Goal: Check status: Check status

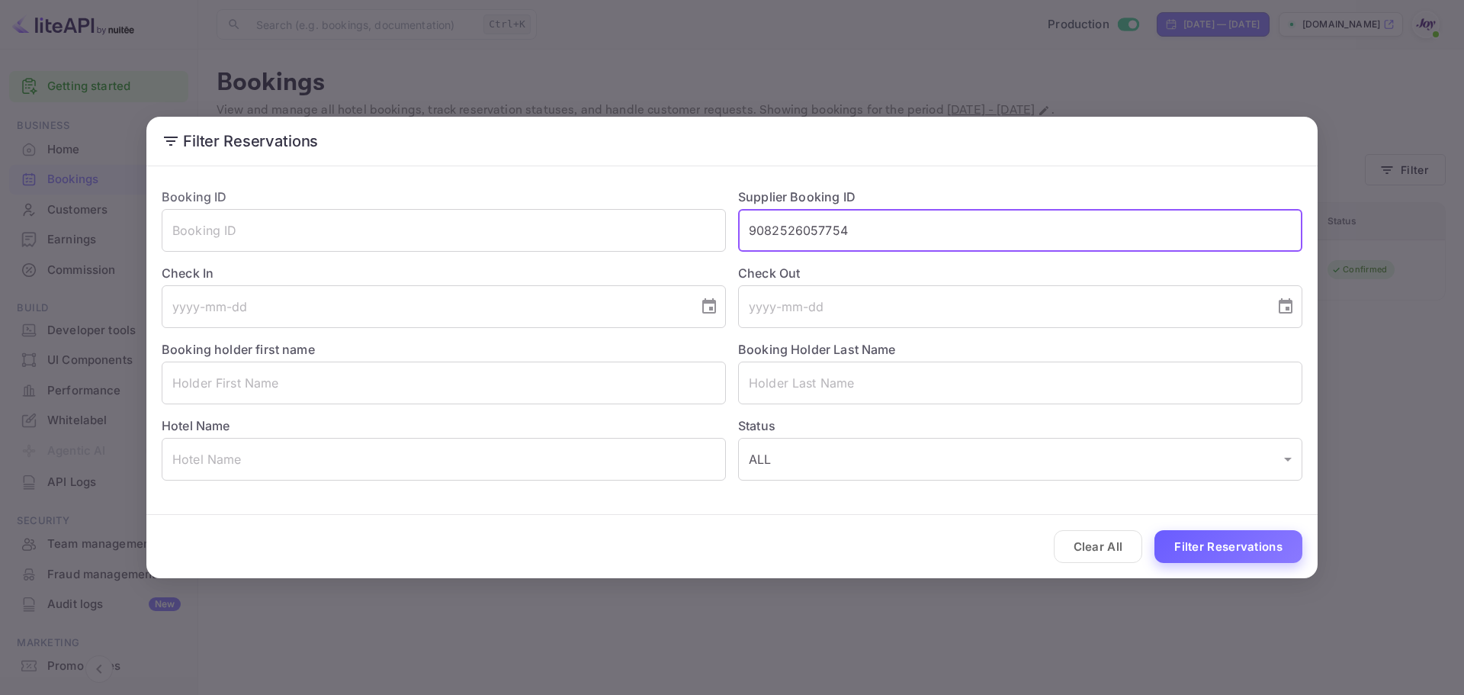
type input "9082526057754"
click at [1187, 550] on button "Filter Reservations" at bounding box center [1229, 546] width 148 height 33
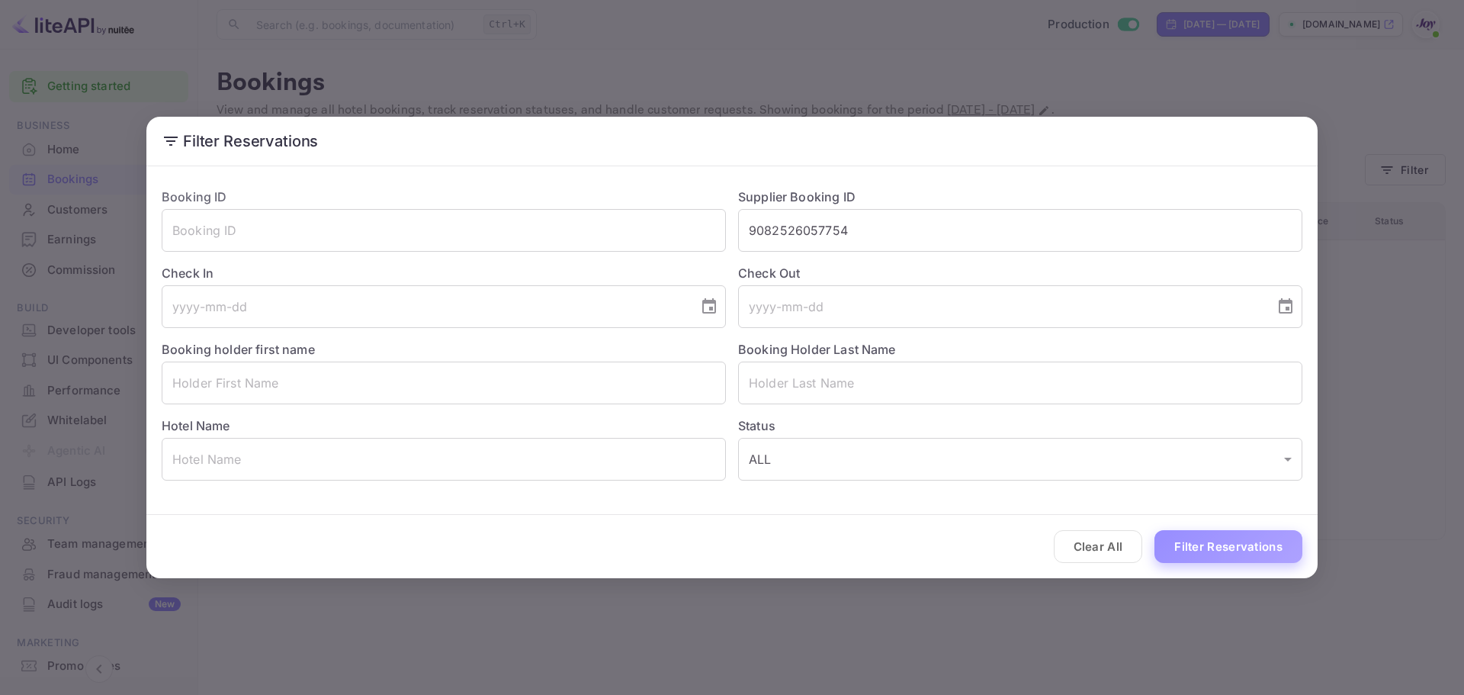
click at [1220, 540] on button "Filter Reservations" at bounding box center [1229, 546] width 148 height 33
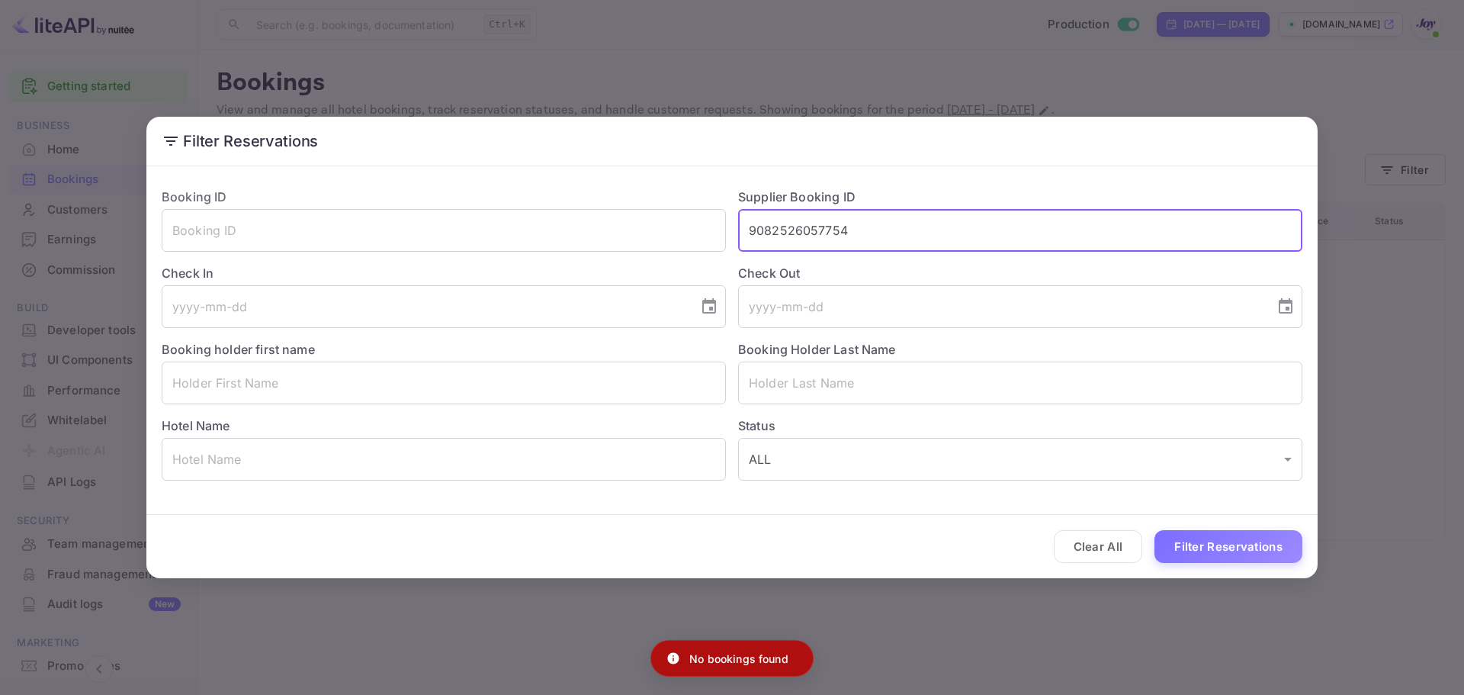
click at [834, 227] on input "9082526057754" at bounding box center [1020, 230] width 564 height 43
drag, startPoint x: 573, startPoint y: 76, endPoint x: 558, endPoint y: 75, distance: 15.3
click at [570, 76] on div "Filter Reservations Booking ID ​ Supplier Booking ID ​ Check In ​ Check Out ​ B…" at bounding box center [732, 347] width 1464 height 695
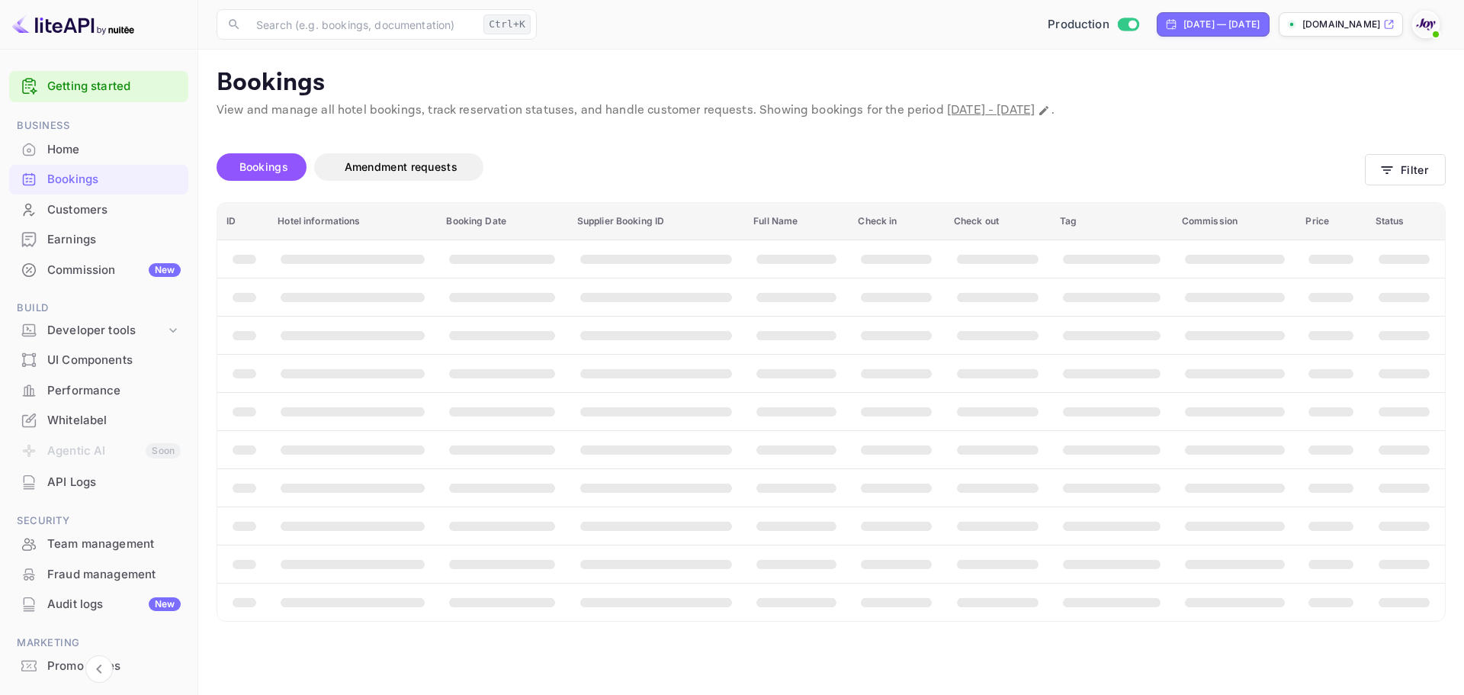
click at [117, 182] on div "Bookings" at bounding box center [113, 180] width 133 height 18
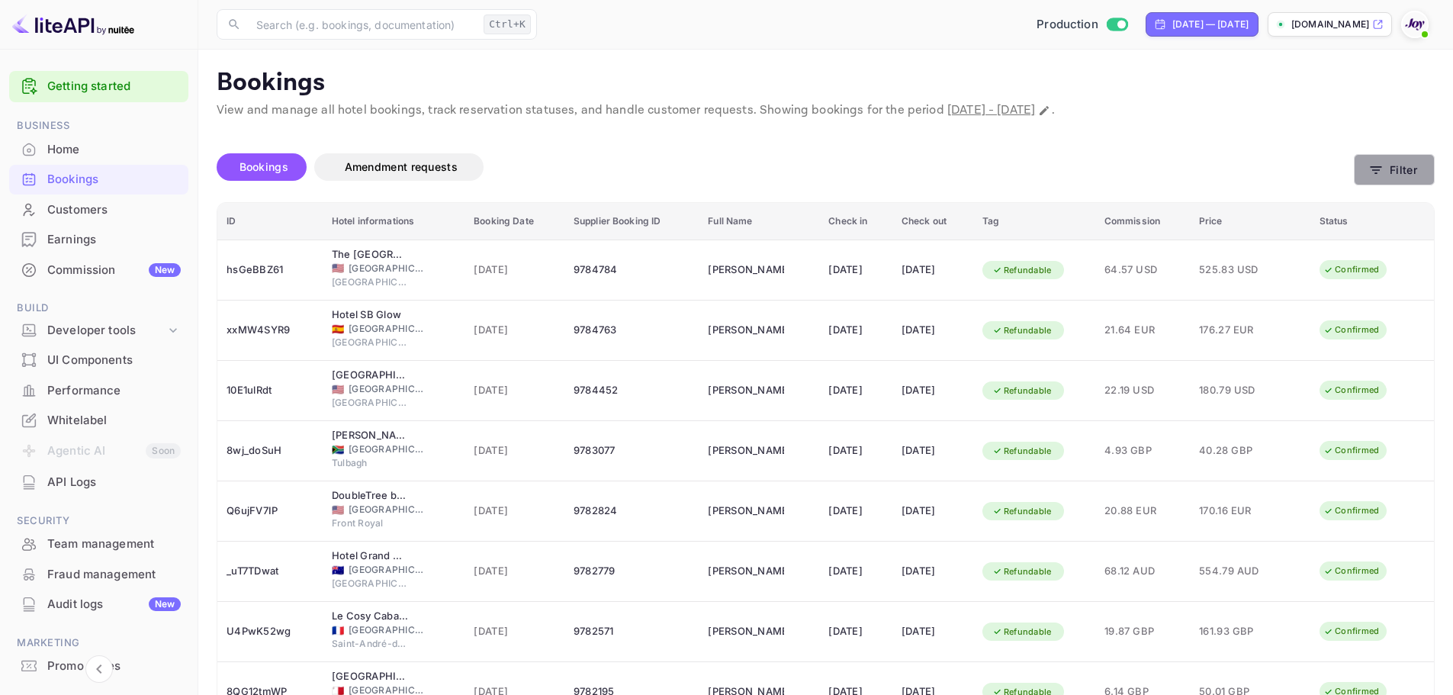
click at [1419, 166] on button "Filter" at bounding box center [1394, 169] width 81 height 31
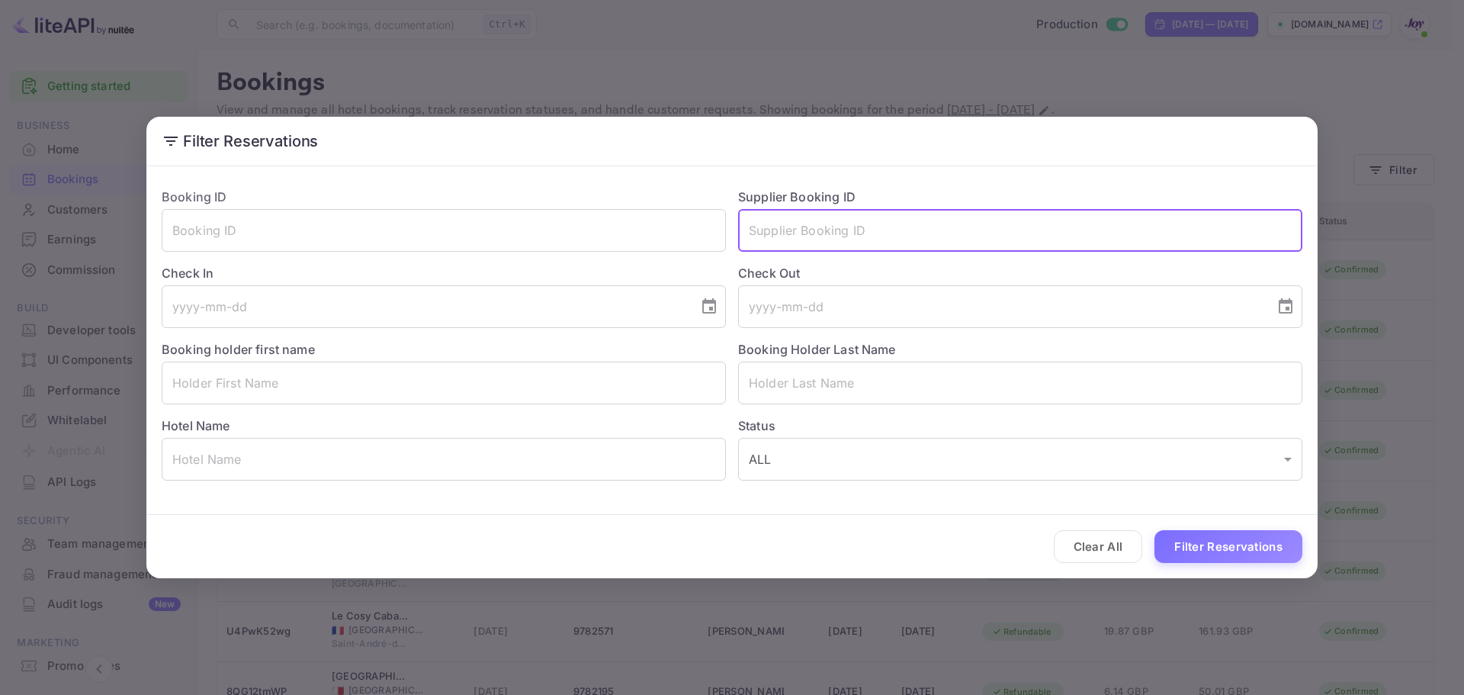
click at [841, 235] on input "text" at bounding box center [1020, 230] width 564 height 43
paste input "9082526057754"
type input "9082526057754"
drag, startPoint x: 868, startPoint y: 243, endPoint x: 738, endPoint y: 227, distance: 130.7
click at [738, 227] on input "9082526057754" at bounding box center [1020, 230] width 564 height 43
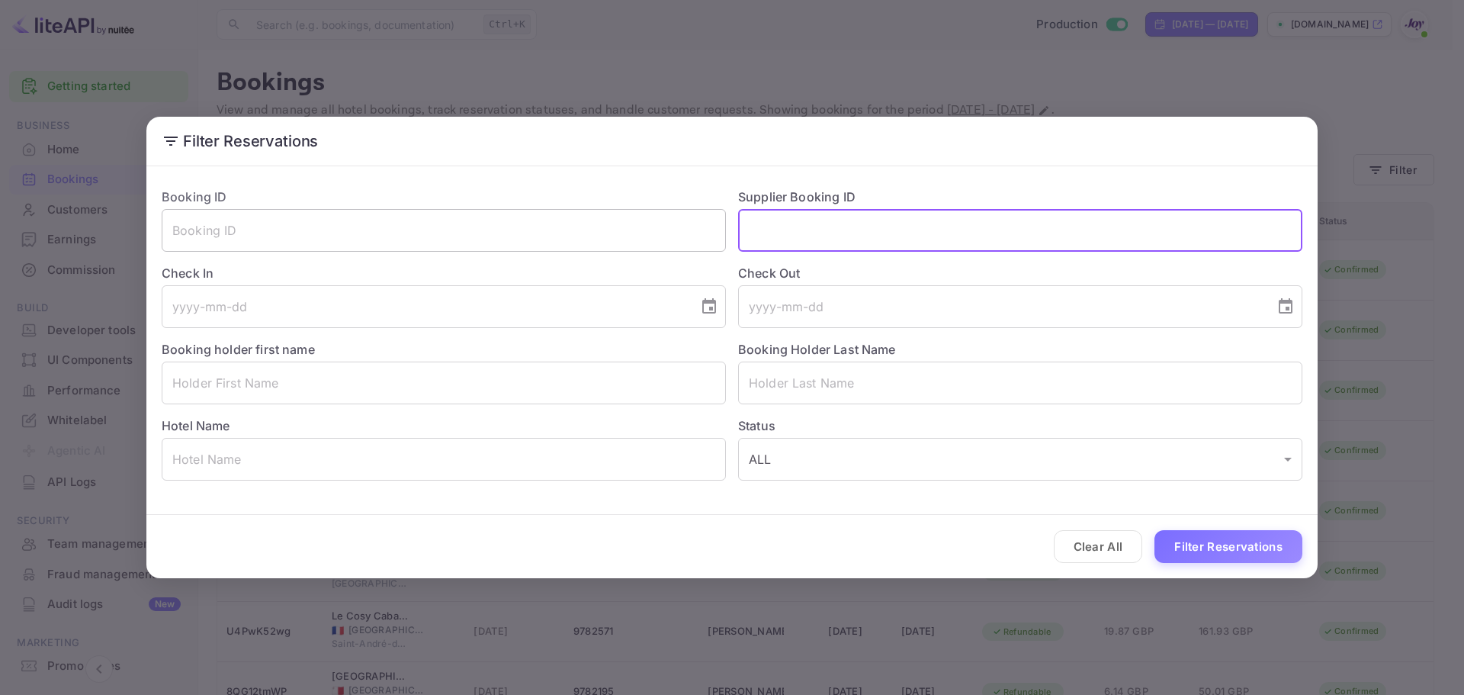
click at [276, 228] on input "text" at bounding box center [444, 230] width 564 height 43
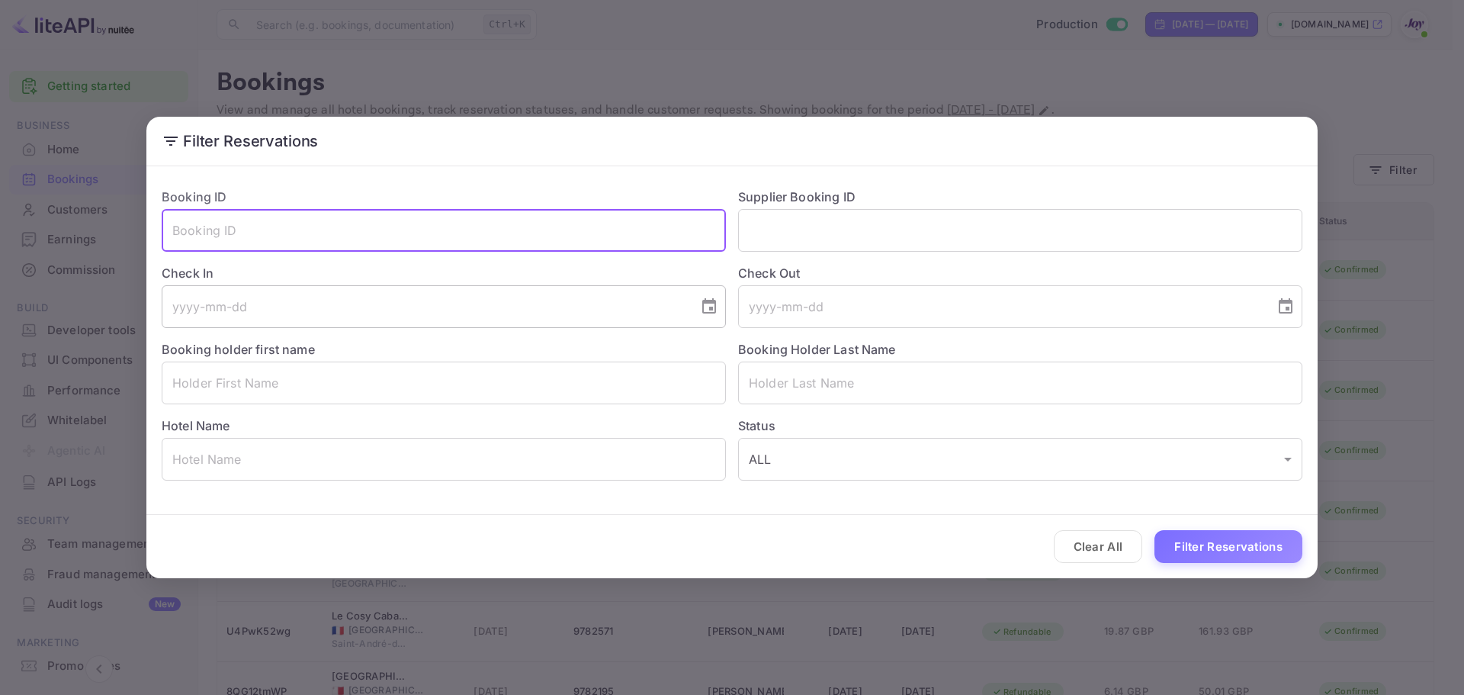
paste input "a10a146a1e"
type input "a10a146a1e"
click at [1194, 542] on button "Filter Reservations" at bounding box center [1229, 546] width 148 height 33
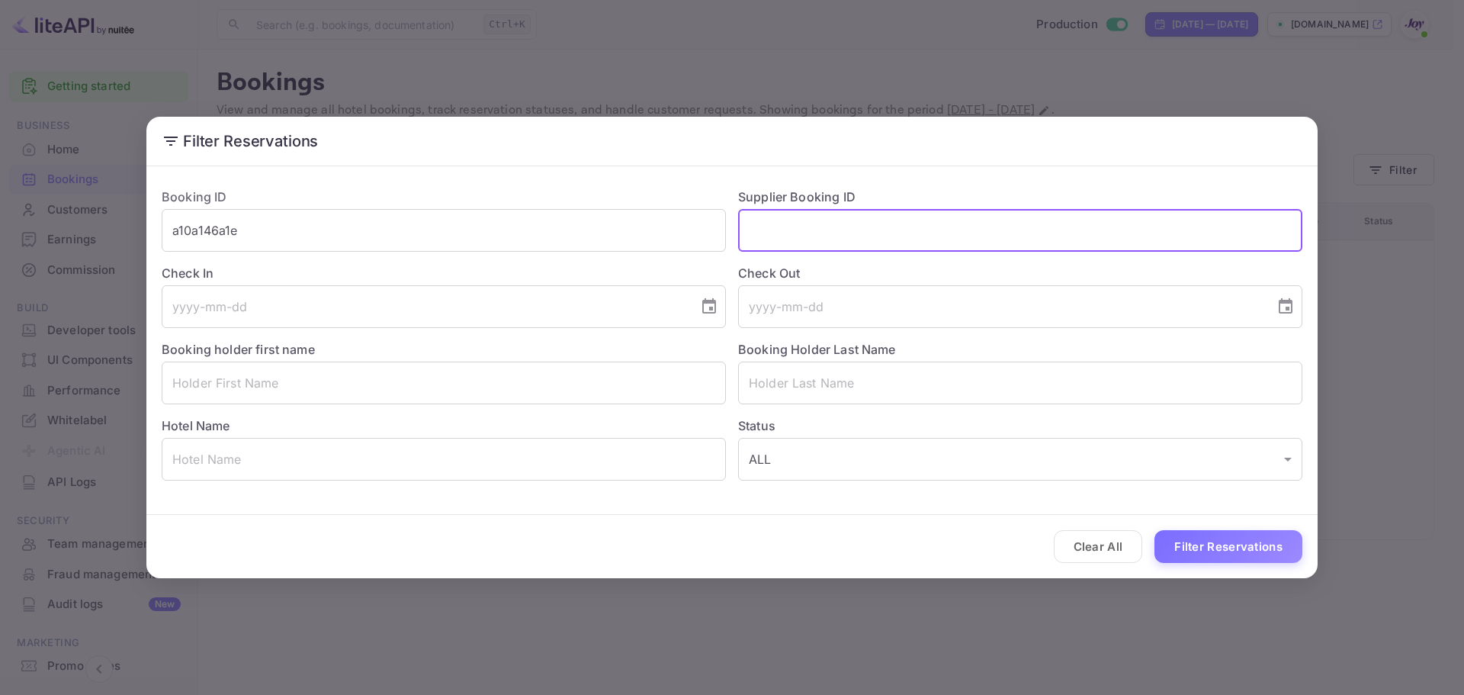
click at [797, 247] on input "text" at bounding box center [1020, 230] width 564 height 43
paste input "9777912"
click at [1245, 549] on button "Filter Reservations" at bounding box center [1229, 546] width 148 height 33
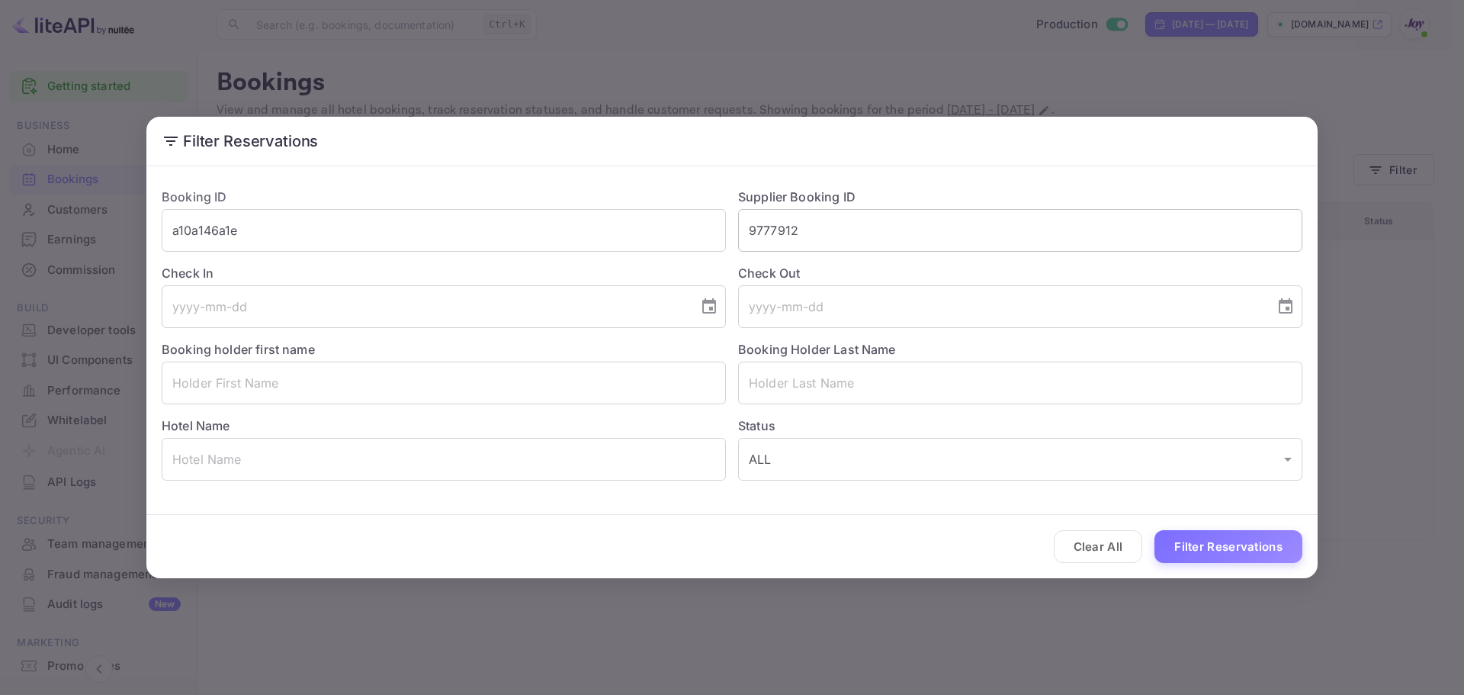
click at [751, 236] on input "9777912" at bounding box center [1020, 230] width 564 height 43
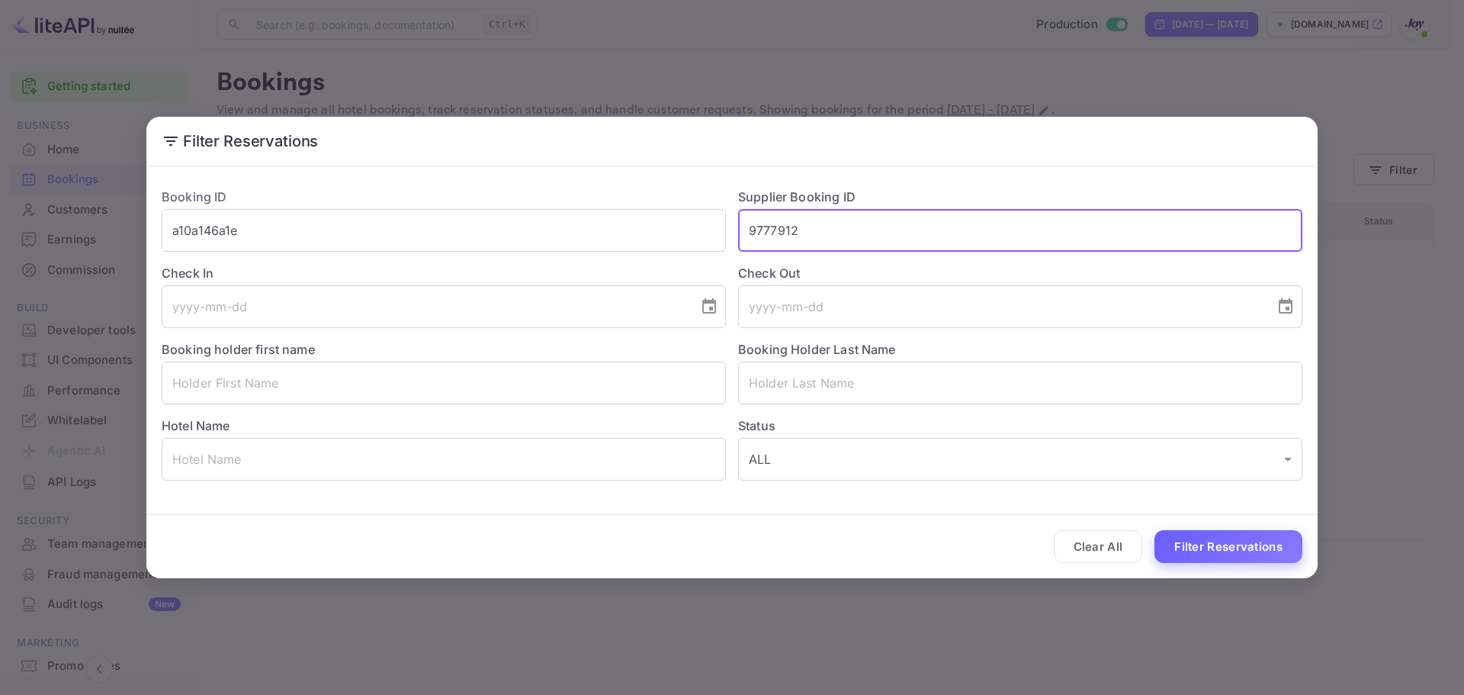
type input "9777912"
click at [1229, 536] on button "Filter Reservations" at bounding box center [1229, 546] width 148 height 33
drag, startPoint x: 815, startPoint y: 233, endPoint x: 542, endPoint y: 228, distance: 273.1
click at [542, 228] on div "Booking ID a10a146a1e ​ Supplier Booking ID 9777912 ​ Check In ​ Check Out ​ Bo…" at bounding box center [725, 327] width 1153 height 305
click at [1243, 545] on button "Filter Reservations" at bounding box center [1229, 546] width 148 height 33
